Goal: Task Accomplishment & Management: Manage account settings

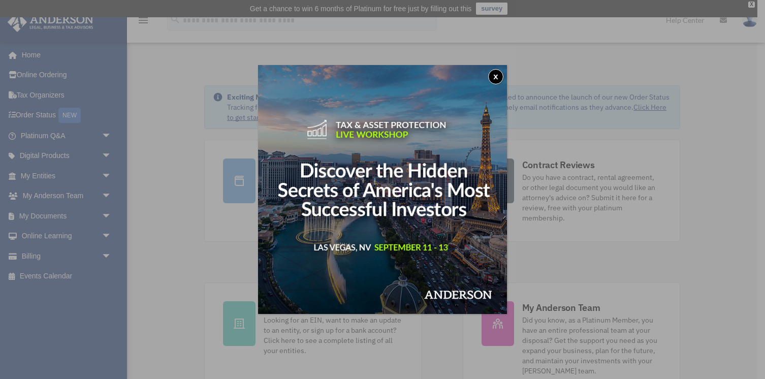
click at [497, 75] on button "x" at bounding box center [495, 76] width 15 height 15
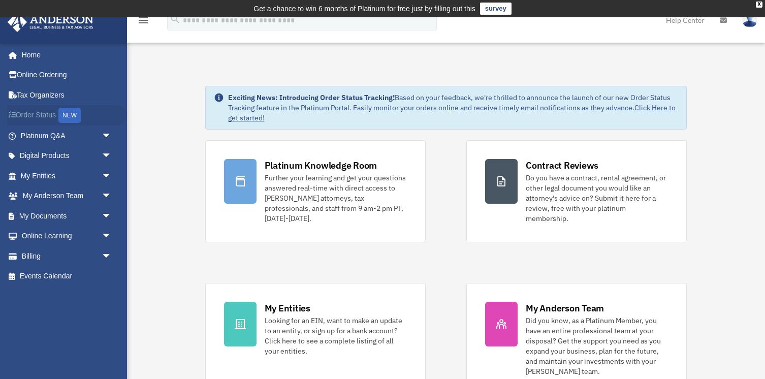
click at [38, 112] on link "Order Status NEW" at bounding box center [67, 115] width 120 height 21
click at [47, 76] on link "Online Ordering" at bounding box center [67, 75] width 120 height 20
click at [40, 253] on link "Billing arrow_drop_down" at bounding box center [67, 256] width 120 height 20
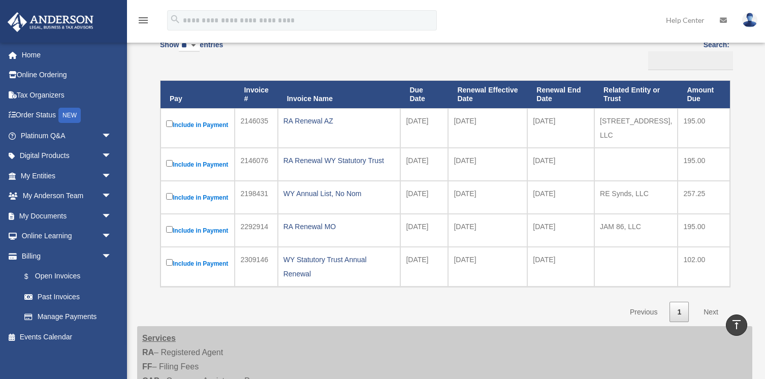
scroll to position [101, 0]
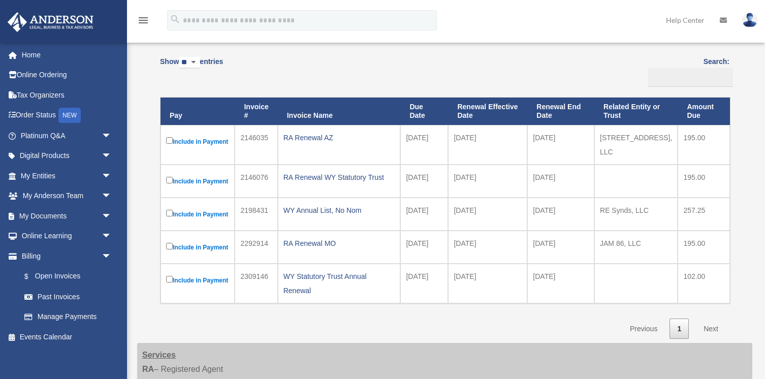
click at [712, 318] on link "Next" at bounding box center [711, 328] width 30 height 21
click at [711, 318] on link "Next" at bounding box center [711, 328] width 30 height 21
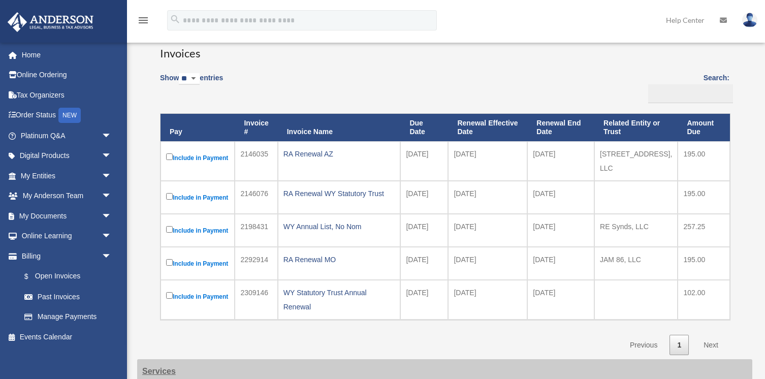
scroll to position [99, 0]
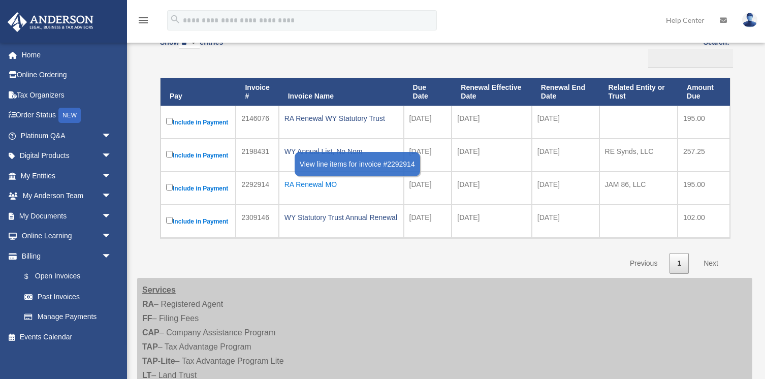
scroll to position [99, 0]
